Goal: Task Accomplishment & Management: Complete application form

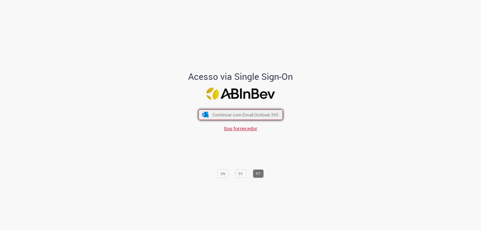
click at [260, 114] on span "Continuar com Email Outlook 365" at bounding box center [245, 115] width 66 height 6
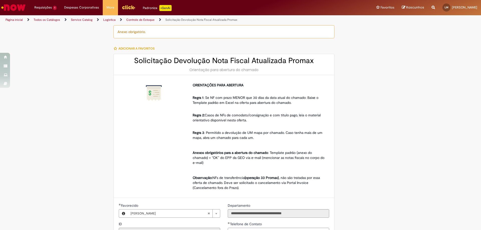
scroll to position [25, 0]
